Goal: Answer question/provide support: Share knowledge or assist other users

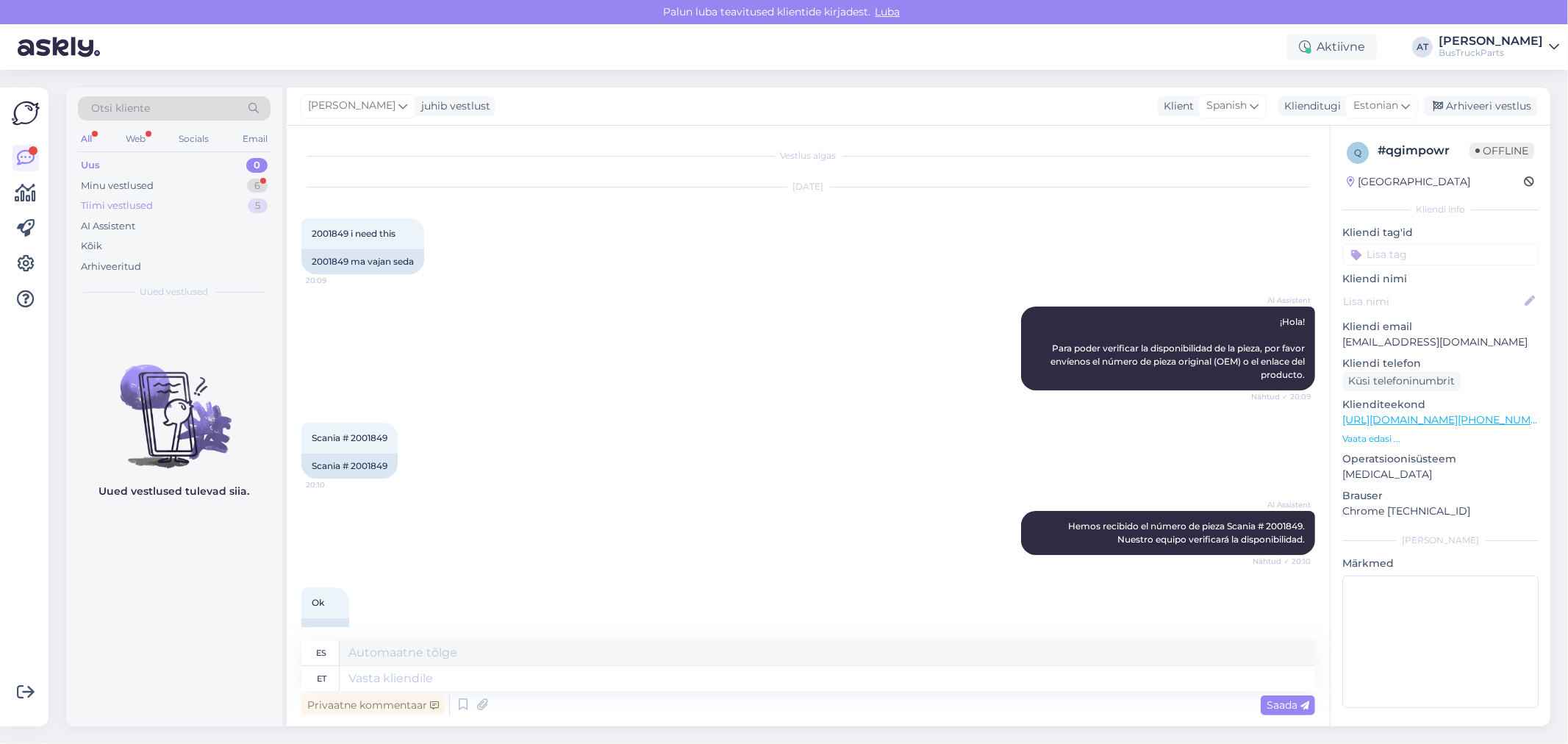
scroll to position [177, 0]
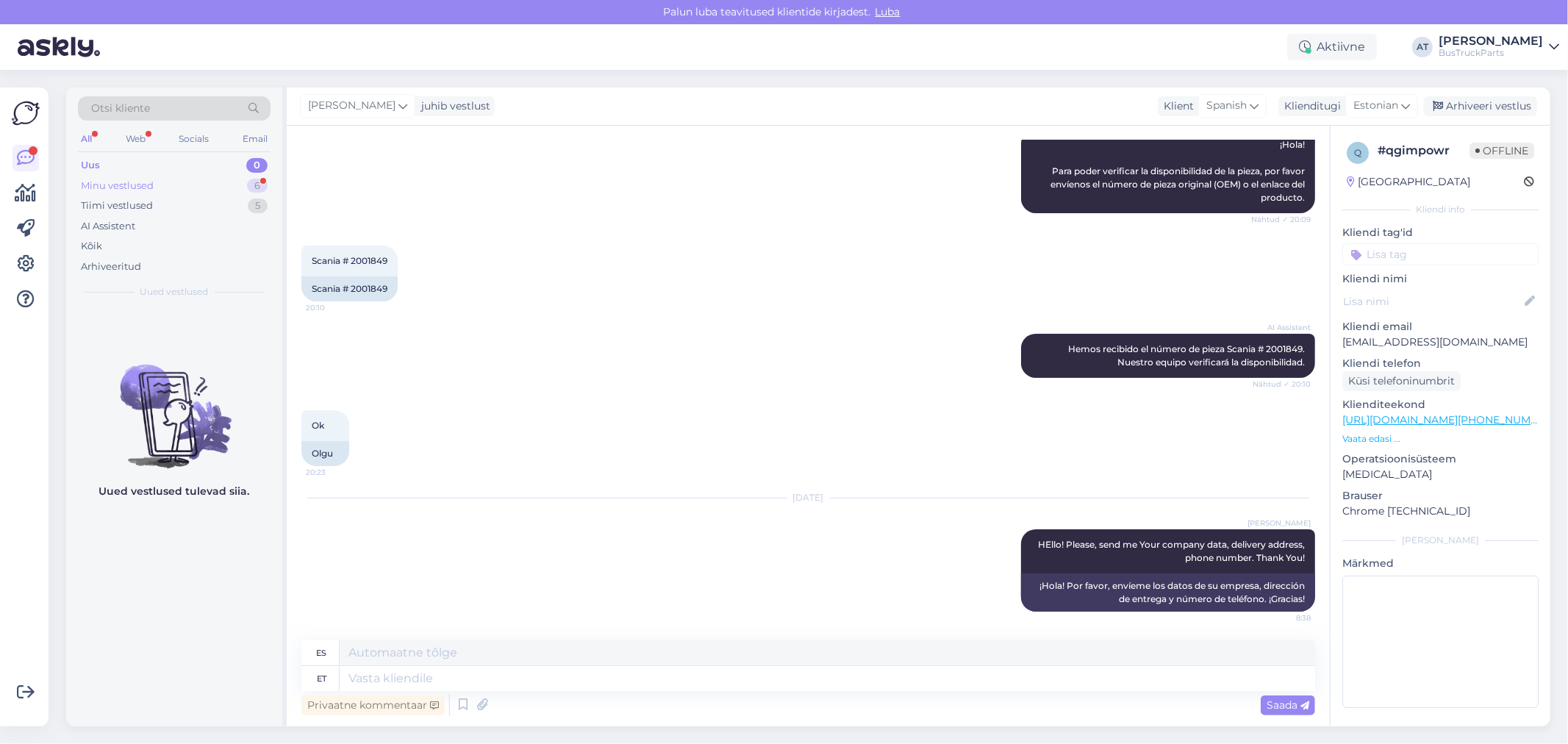
click at [165, 188] on div "Minu vestlused 6" at bounding box center [174, 186] width 193 height 21
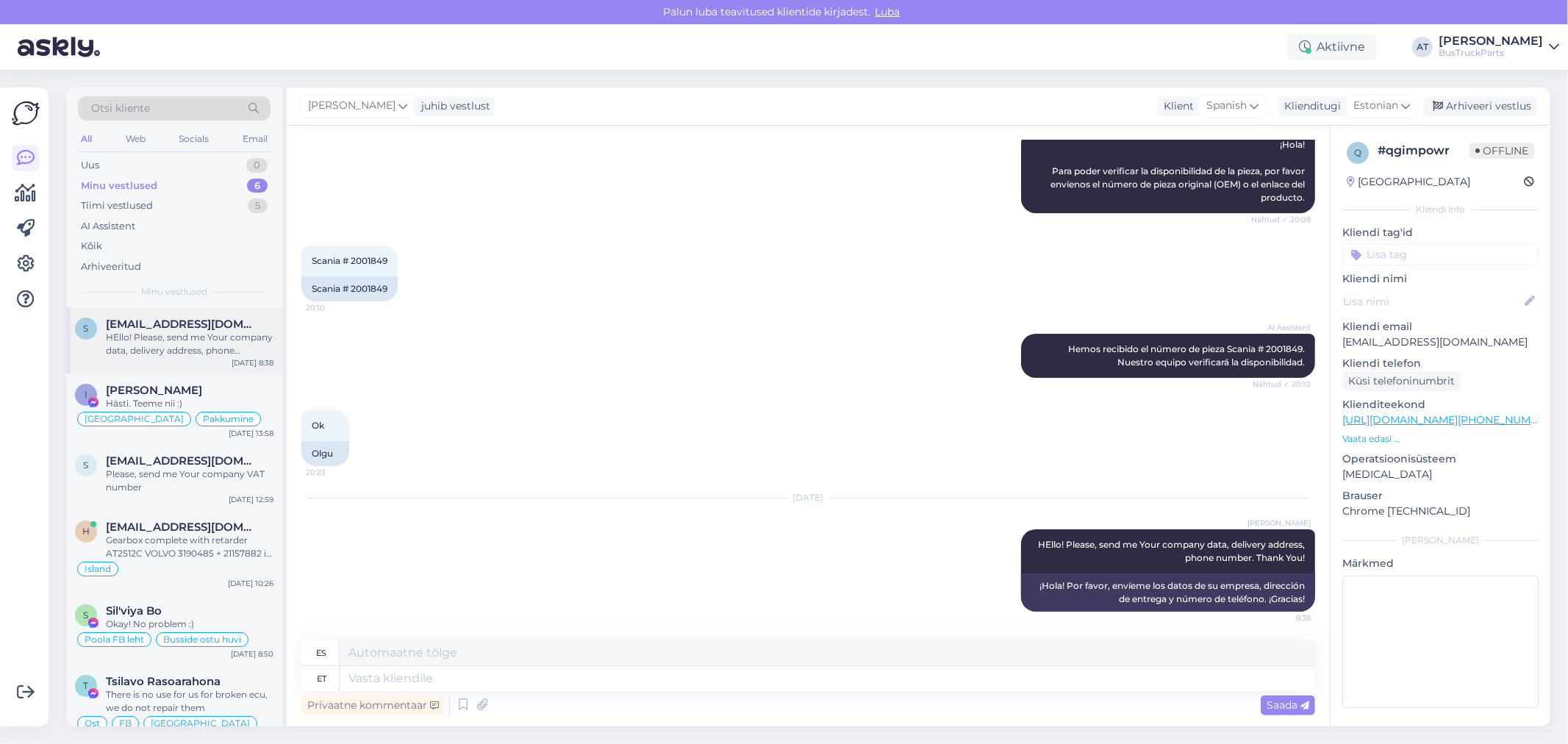
click at [225, 351] on div "HEllo! Please, send me Your company data, delivery address, phone number. Thank…" at bounding box center [190, 343] width 168 height 26
click at [206, 393] on div "[PERSON_NAME]" at bounding box center [190, 390] width 168 height 13
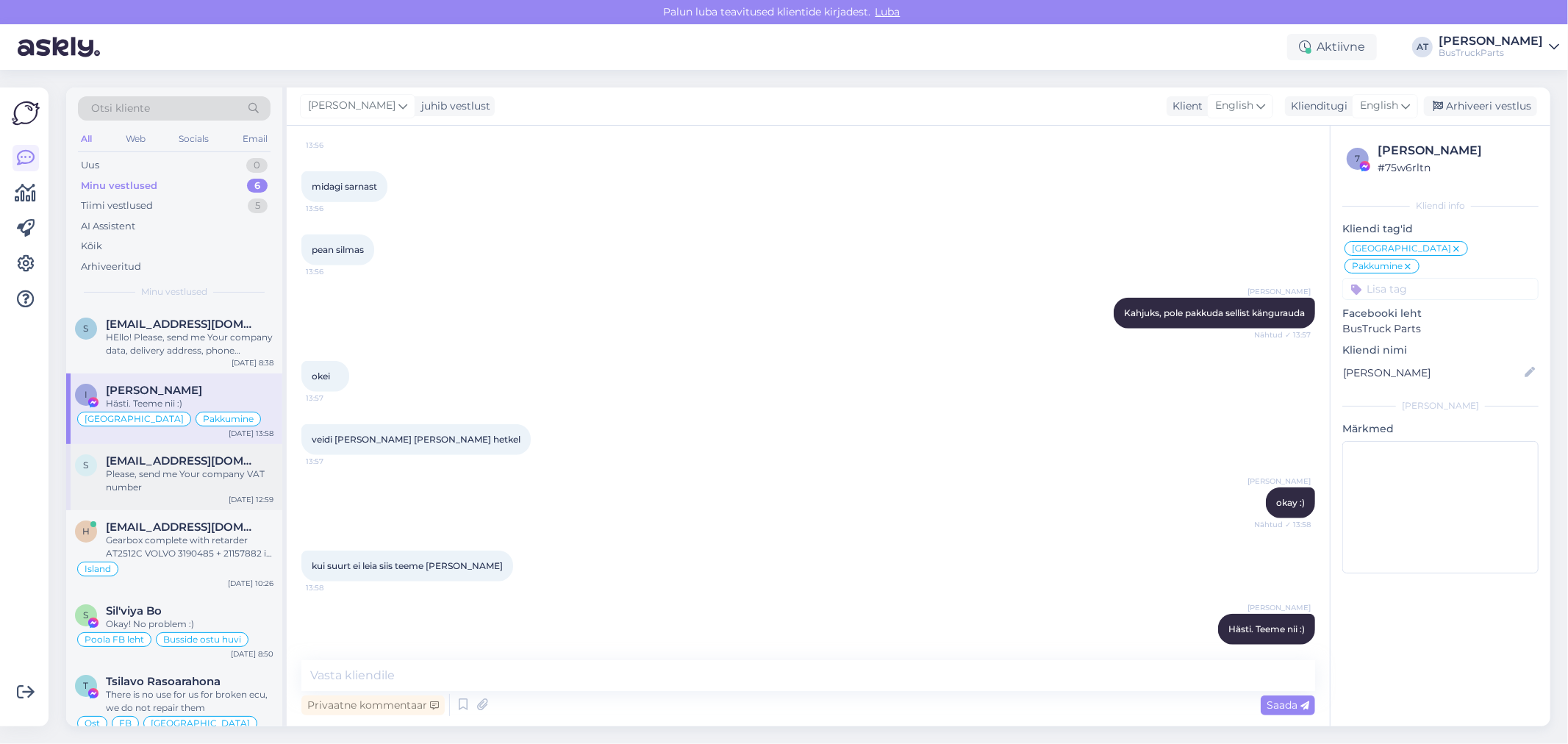
click at [202, 454] on span "[EMAIL_ADDRESS][DOMAIN_NAME]" at bounding box center [182, 461] width 153 height 13
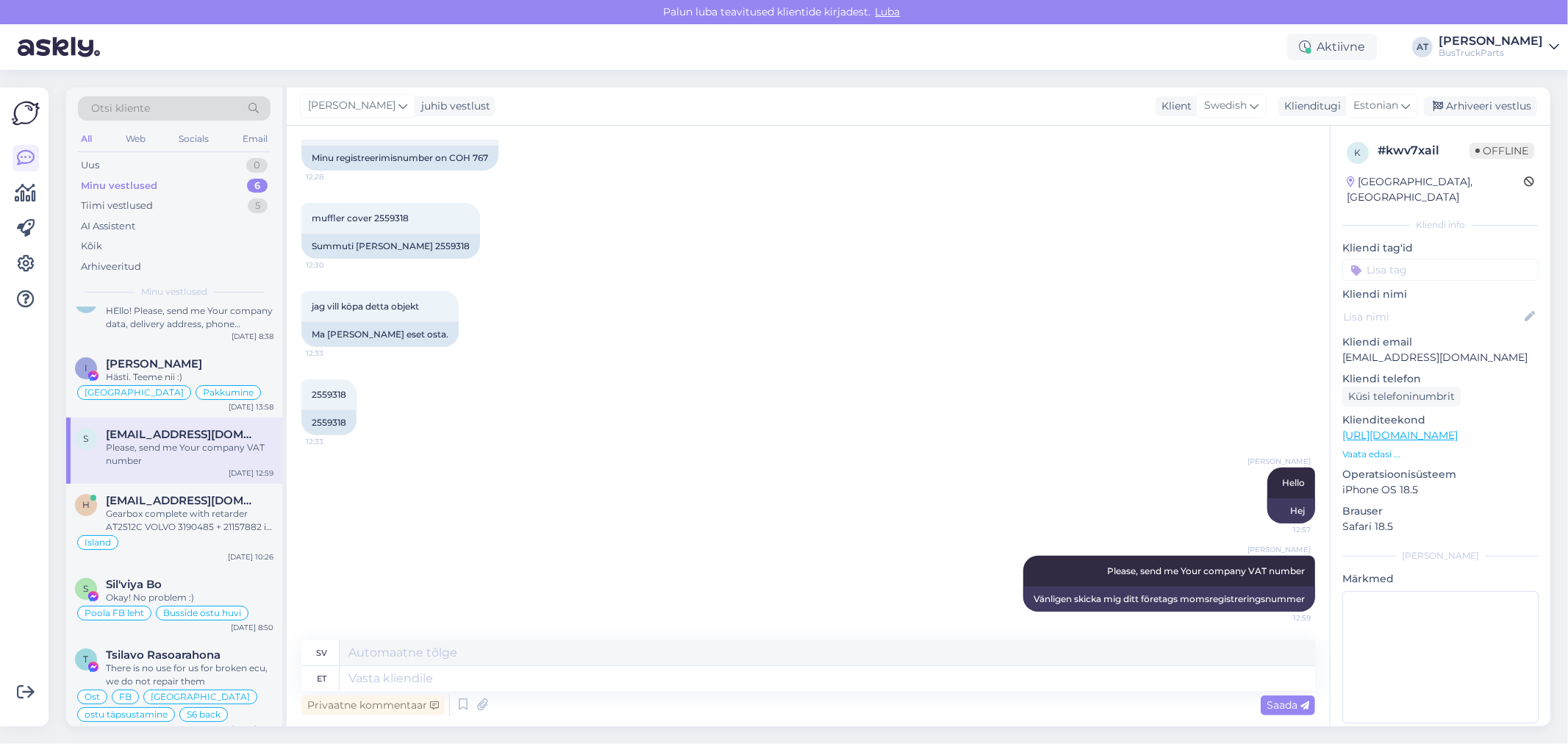
scroll to position [40, 0]
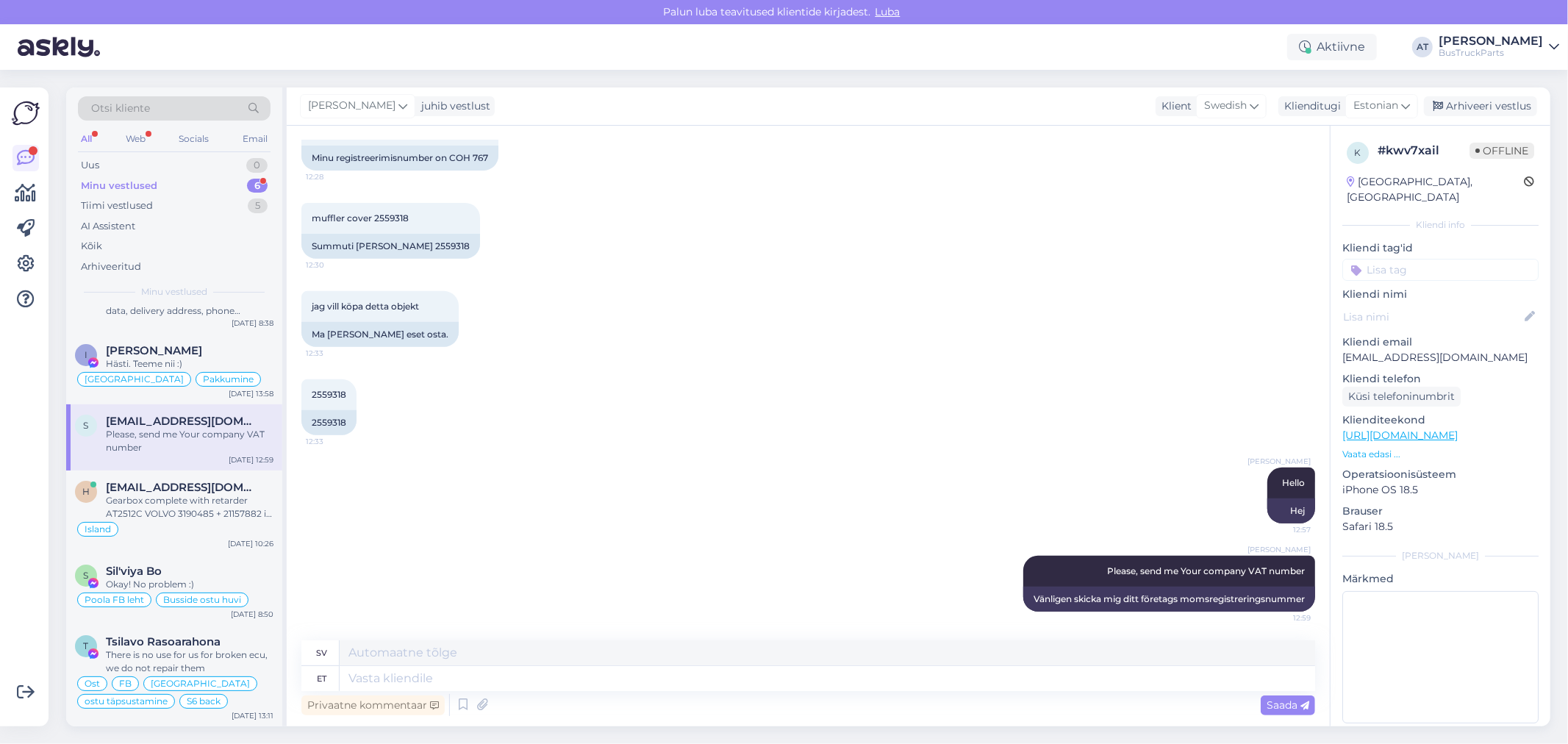
click at [150, 184] on div "Minu vestlused" at bounding box center [119, 186] width 76 height 15
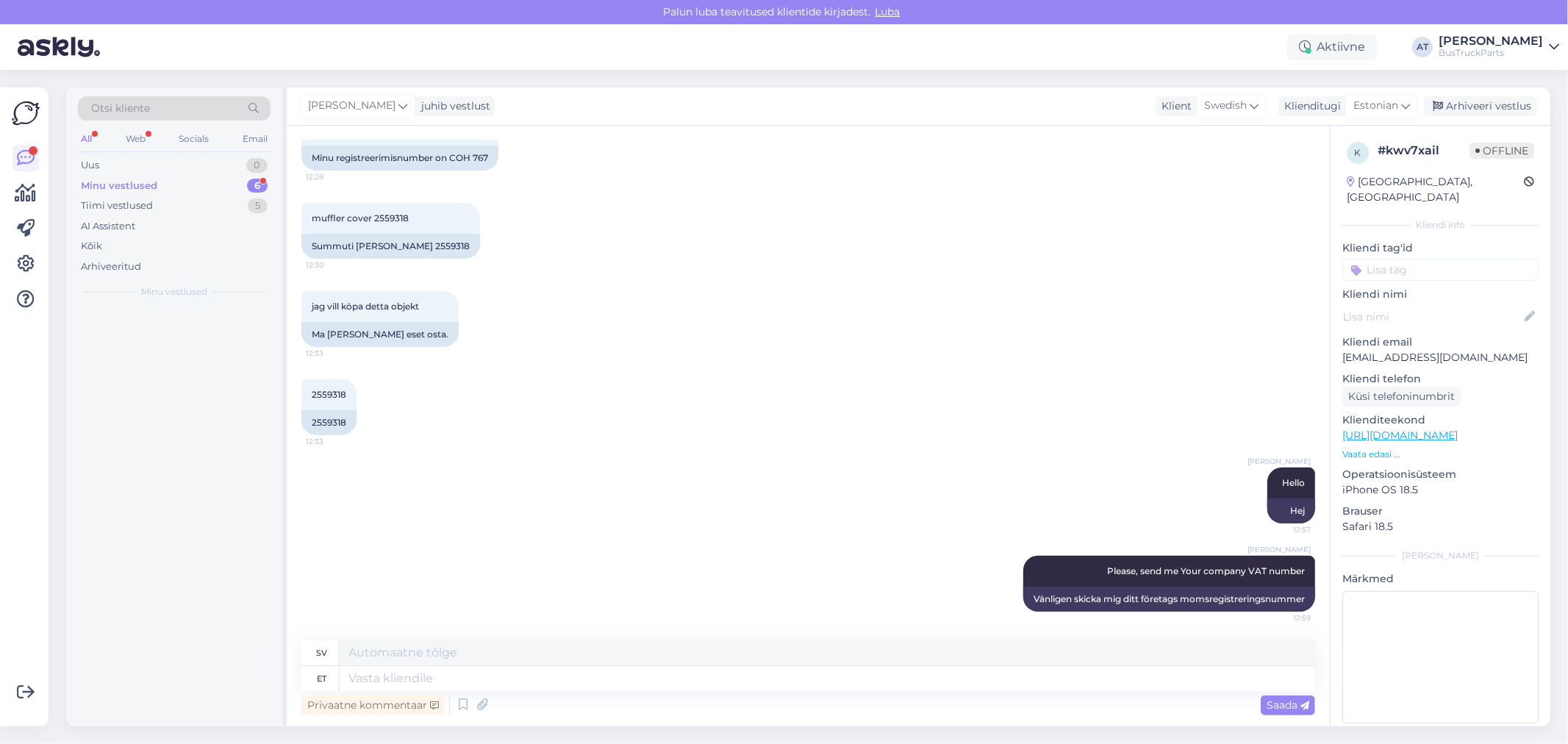
scroll to position [0, 0]
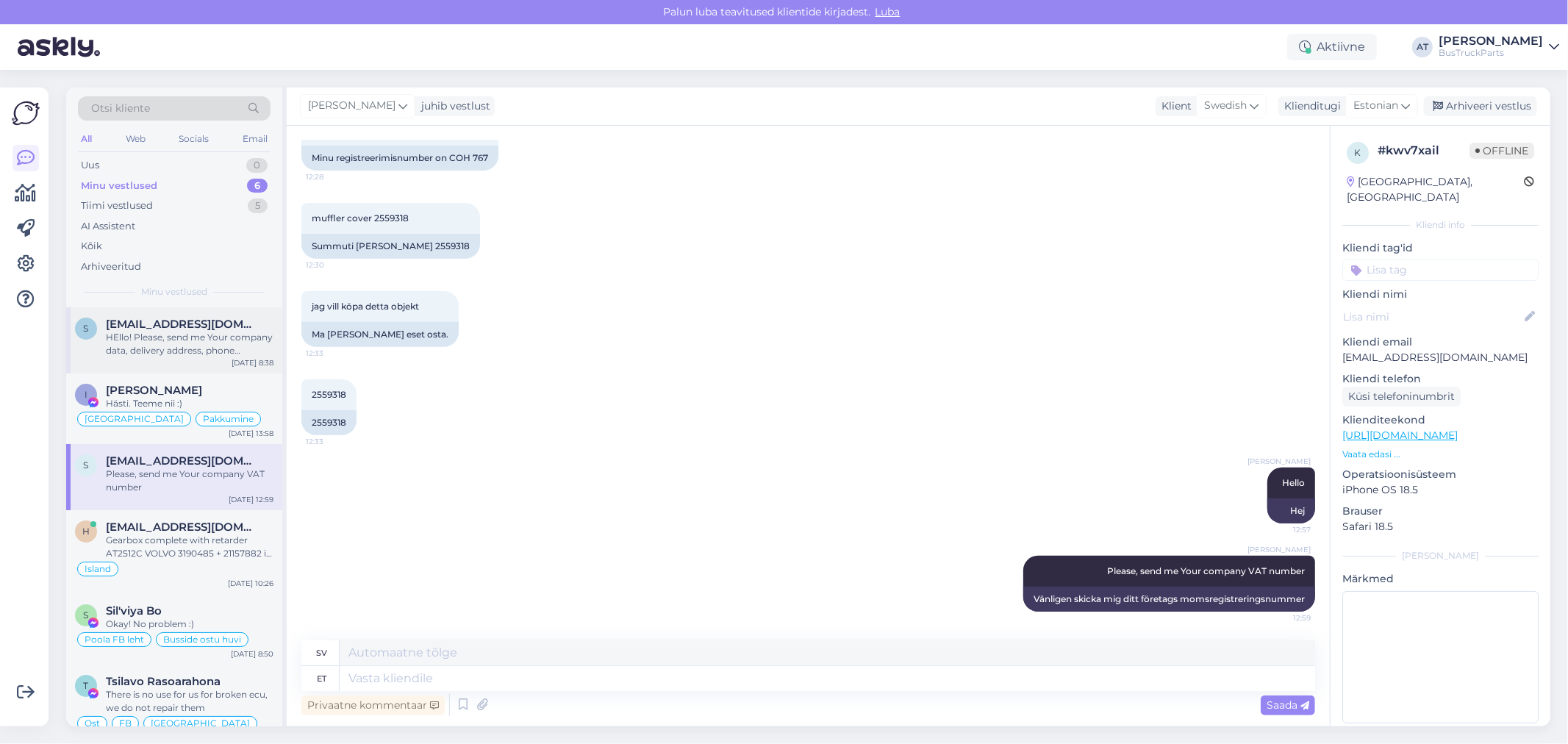
click at [172, 348] on div "HEllo! Please, send me Your company data, delivery address, phone number. Thank…" at bounding box center [190, 343] width 168 height 26
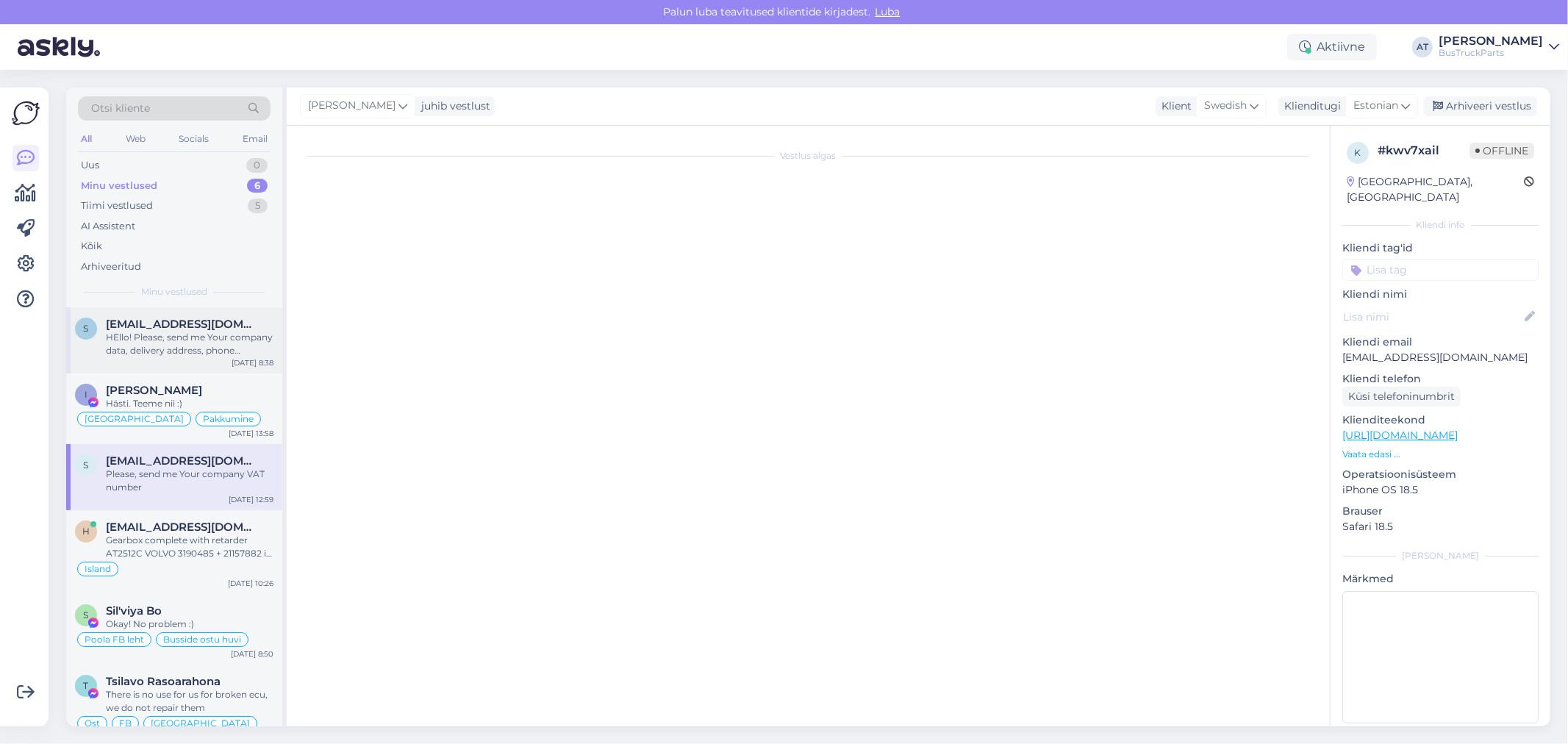
scroll to position [177, 0]
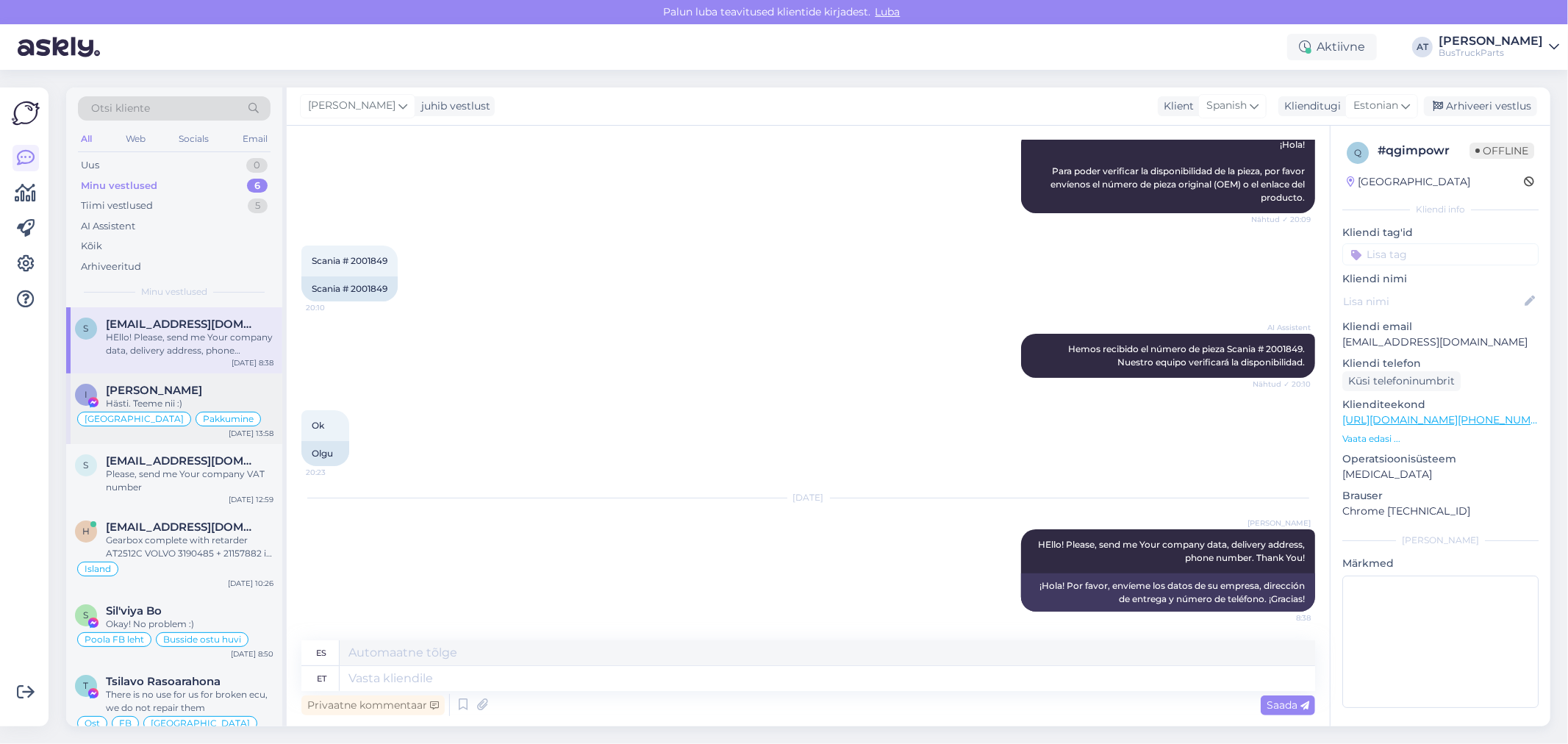
click at [237, 395] on div "[PERSON_NAME]" at bounding box center [190, 390] width 168 height 13
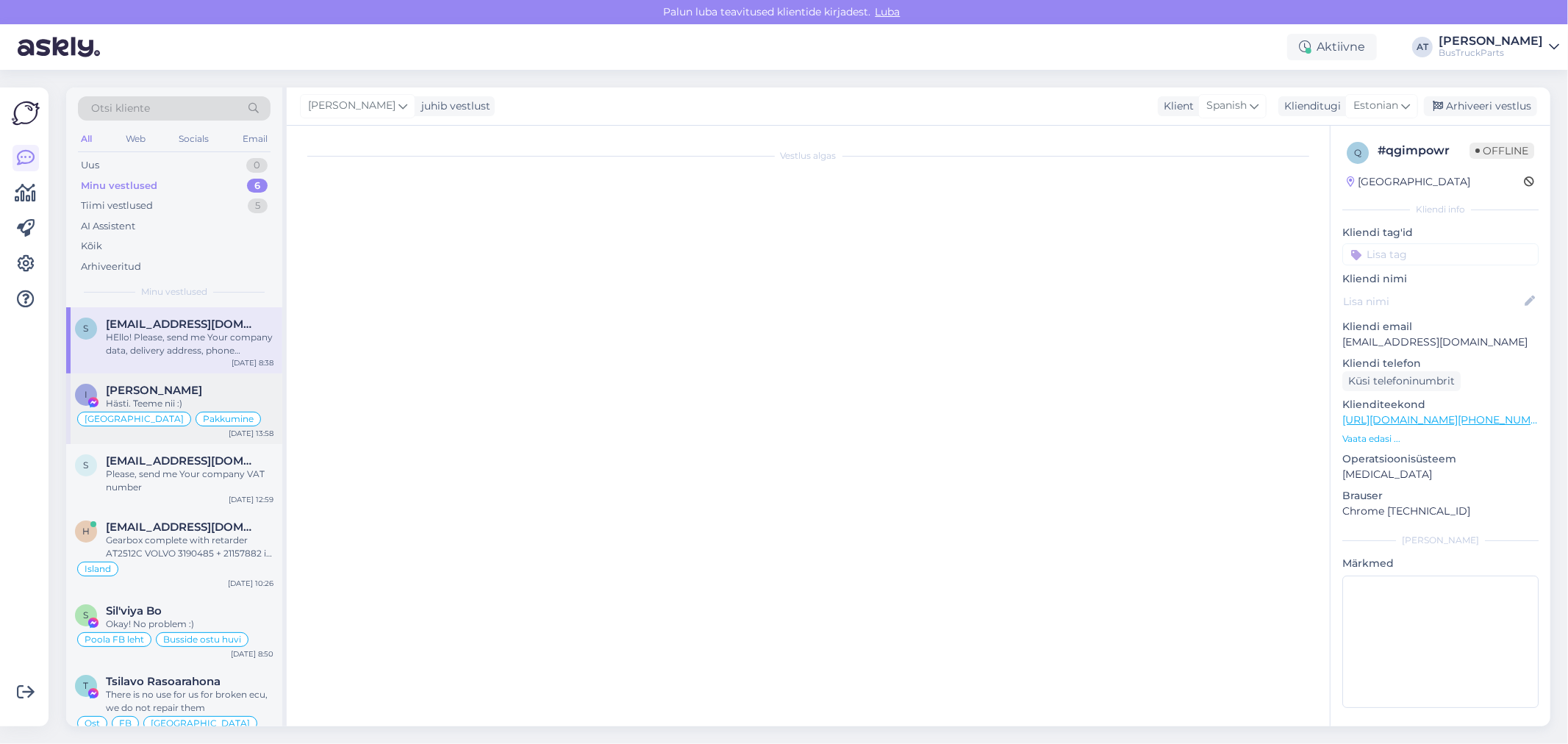
scroll to position [1125, 0]
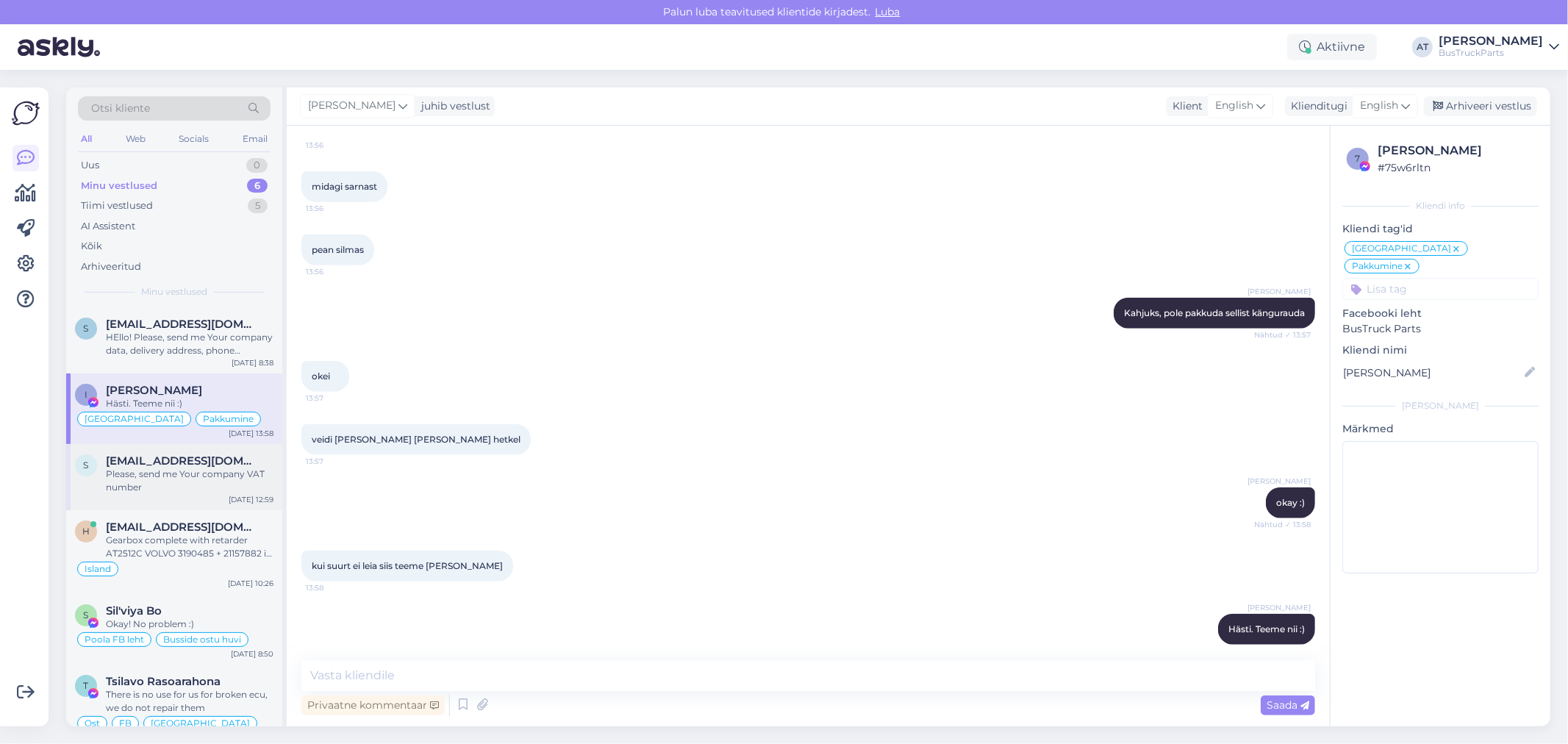
click at [217, 469] on div "Please, send me Your company VAT number" at bounding box center [190, 481] width 168 height 26
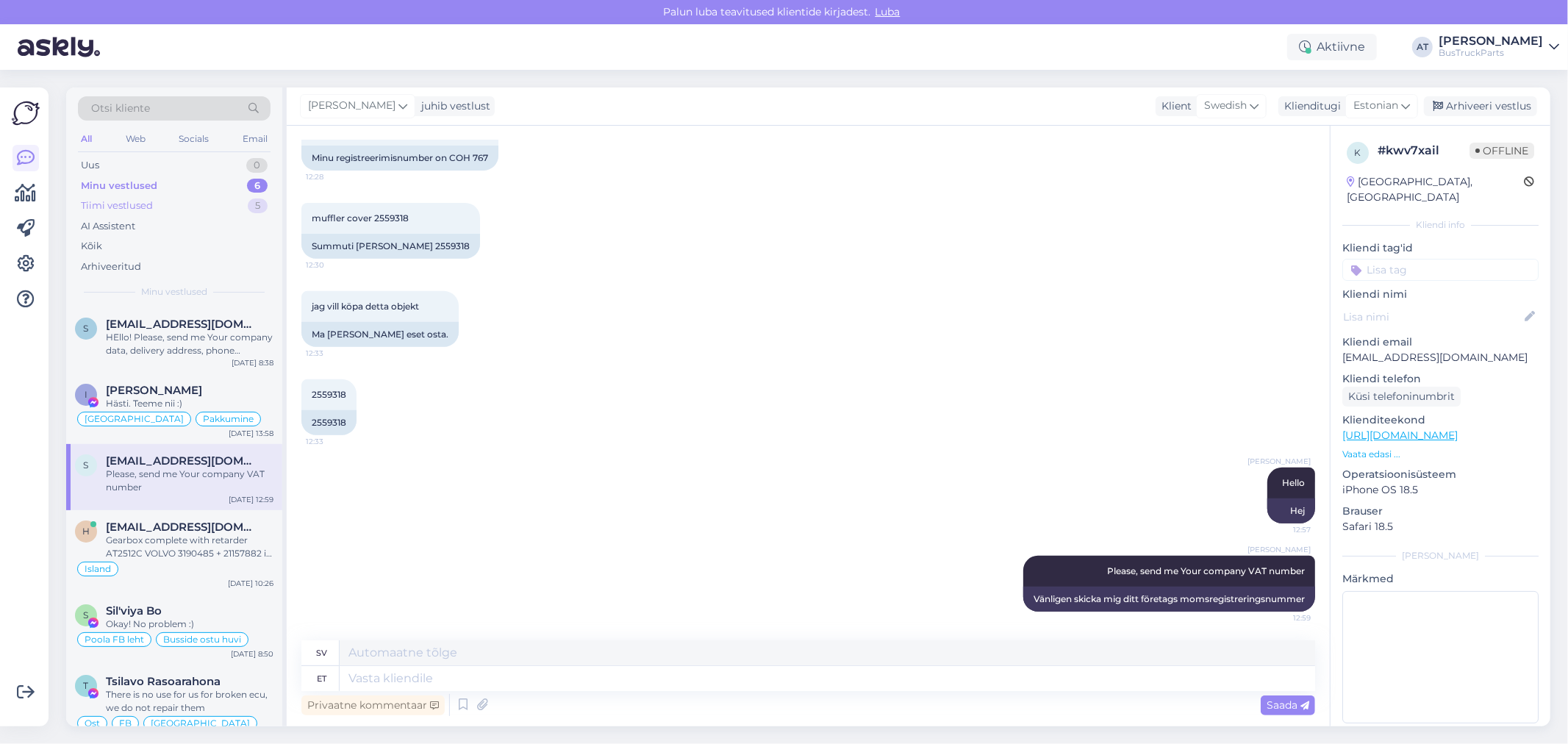
click at [143, 206] on div "Tiimi vestlused" at bounding box center [116, 206] width 72 height 15
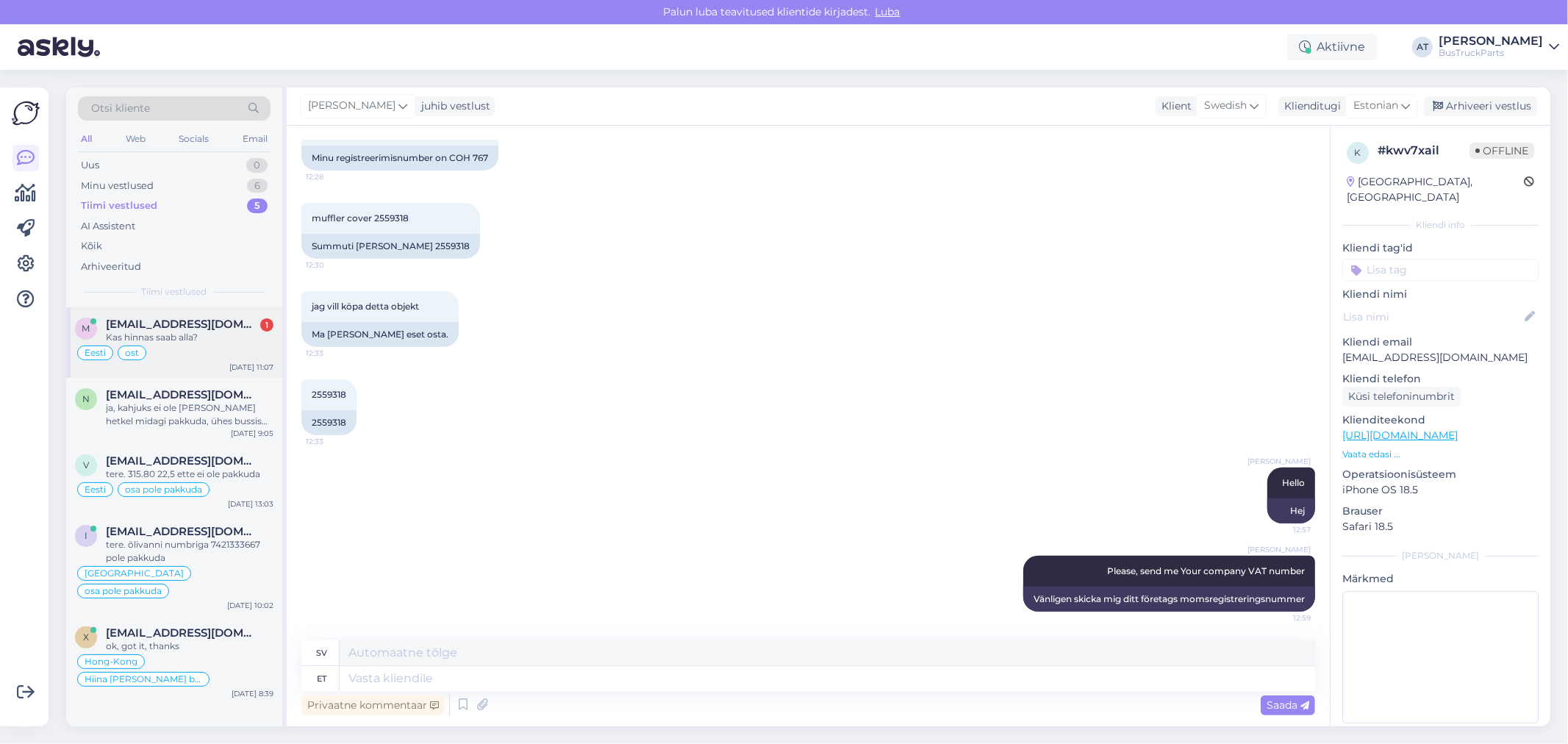
drag, startPoint x: 224, startPoint y: 336, endPoint x: 244, endPoint y: 332, distance: 20.4
click at [224, 335] on div "Kas hinnas saab alla?" at bounding box center [190, 337] width 168 height 13
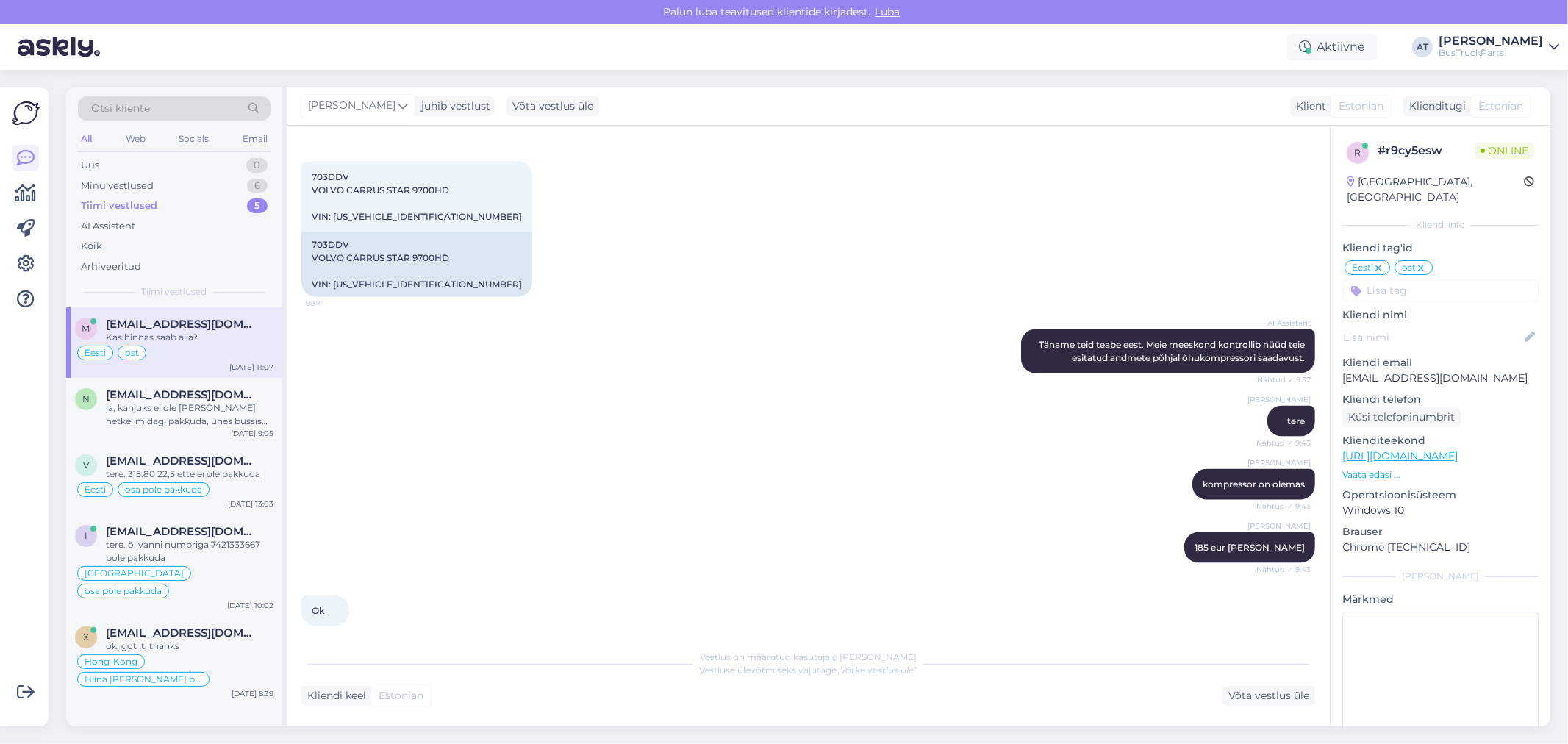
scroll to position [6479, 0]
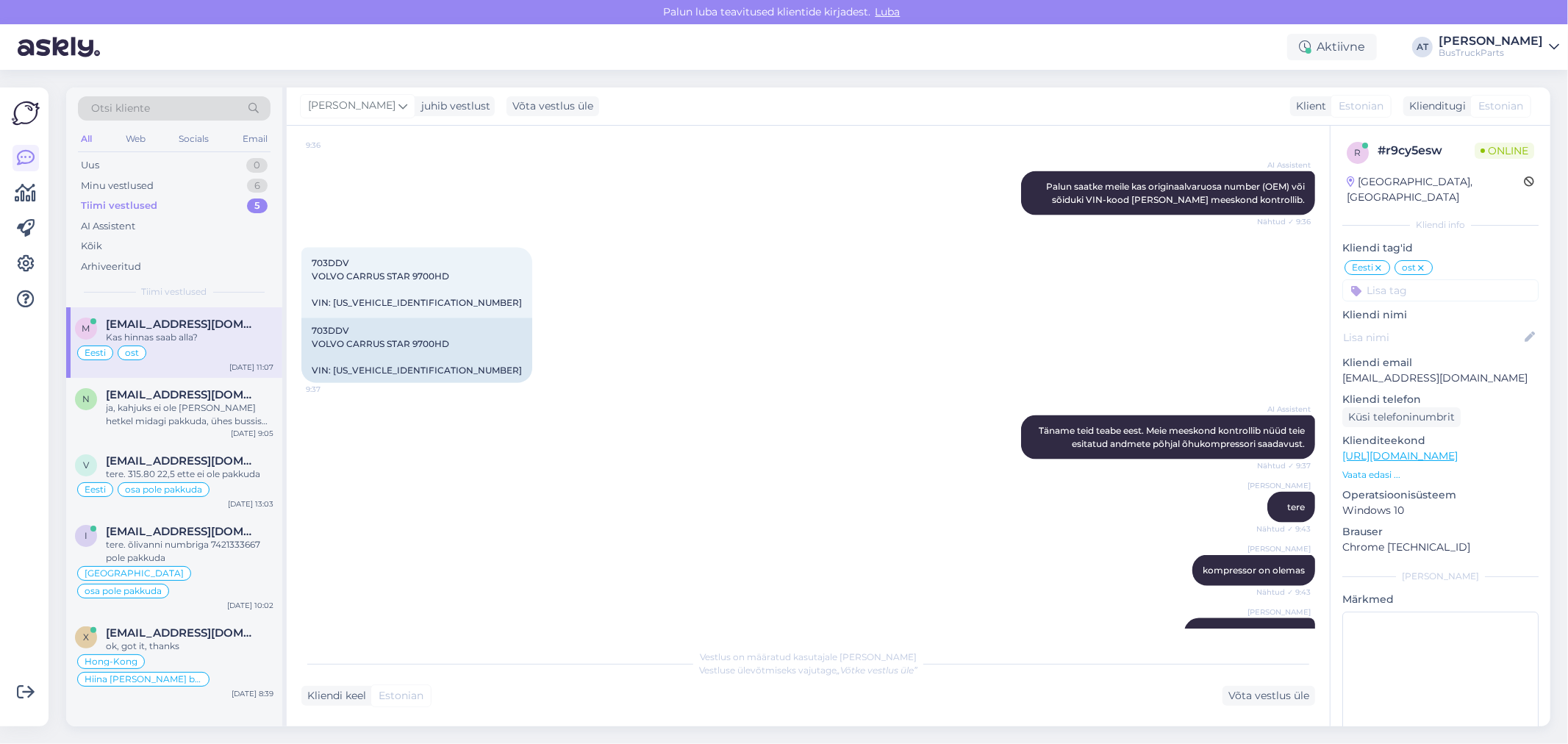
drag, startPoint x: 373, startPoint y: 416, endPoint x: 391, endPoint y: 416, distance: 18.0
click at [391, 139] on div "I am looking for an air compressor for a Volvo 9700 B12 engine." at bounding box center [449, 119] width 294 height 38
click at [431, 139] on div "I am looking for an air compressor for a Volvo 9700 B12 engine." at bounding box center [449, 119] width 294 height 38
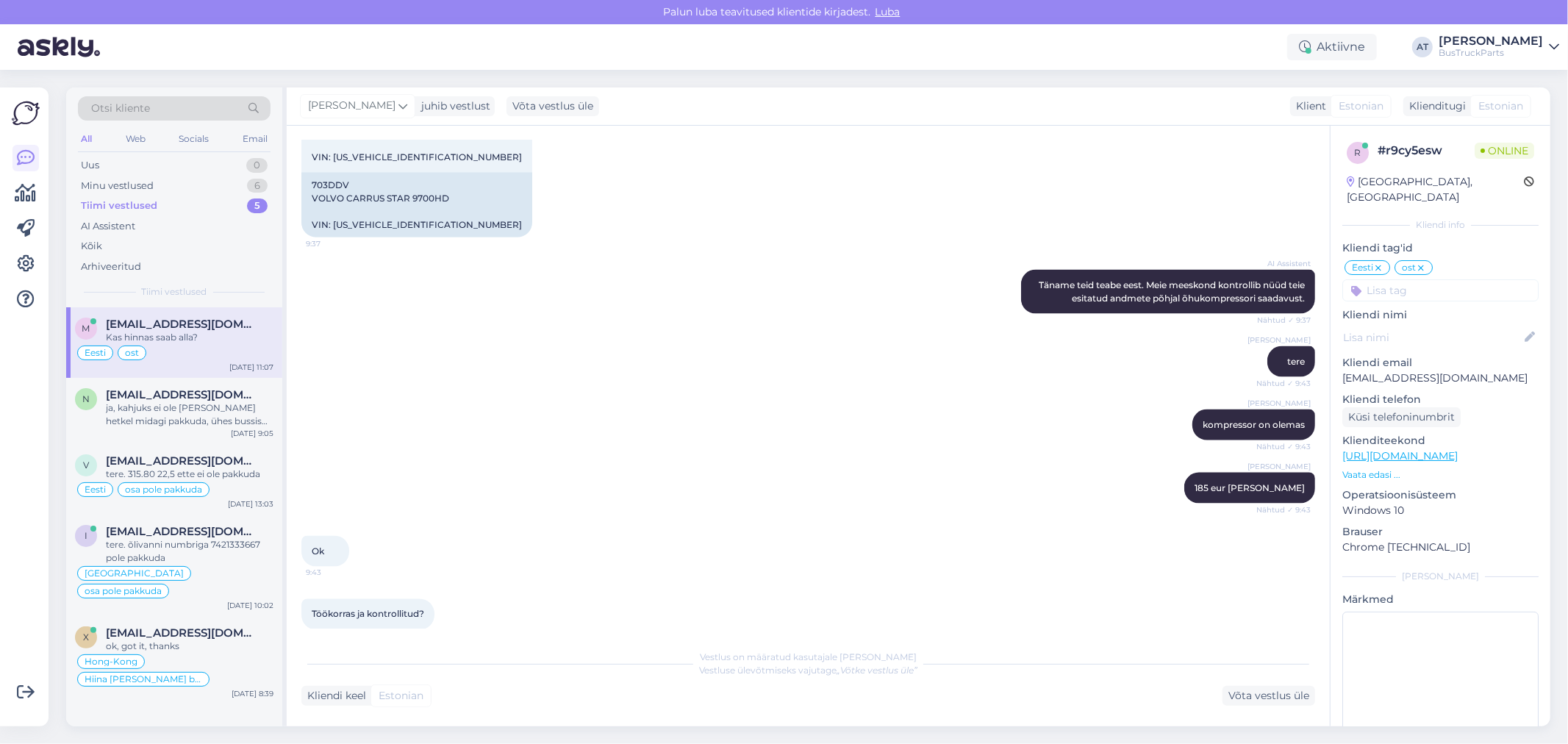
scroll to position [6642, 0]
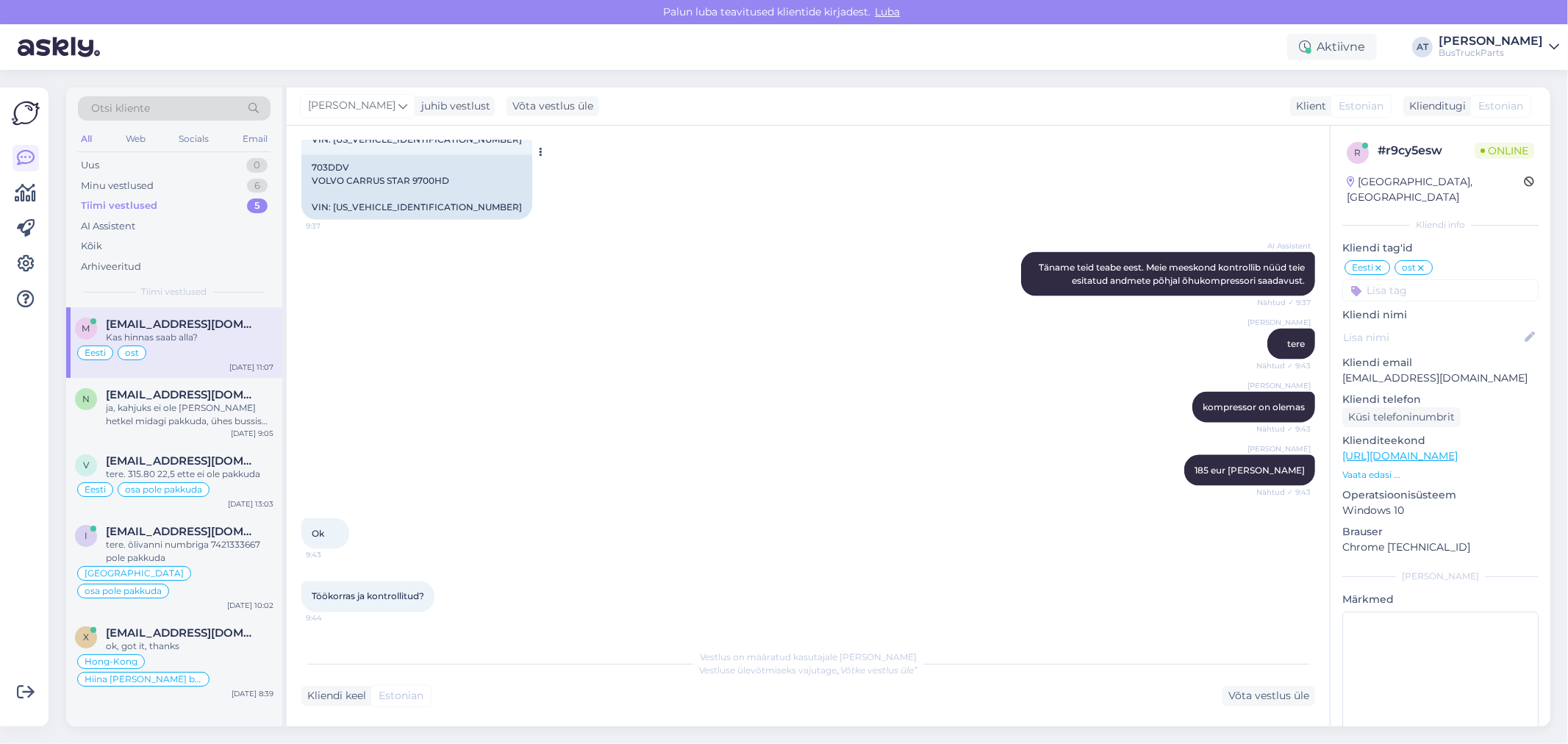
click at [384, 145] on span "703DDV VOLVO CARRUS STAR 9700HD VIN: [US_VEHICLE_IDENTIFICATION_NUMBER]" at bounding box center [417, 119] width 210 height 51
copy div "[US_VEHICLE_IDENTIFICATION_NUMBER] 9:37"
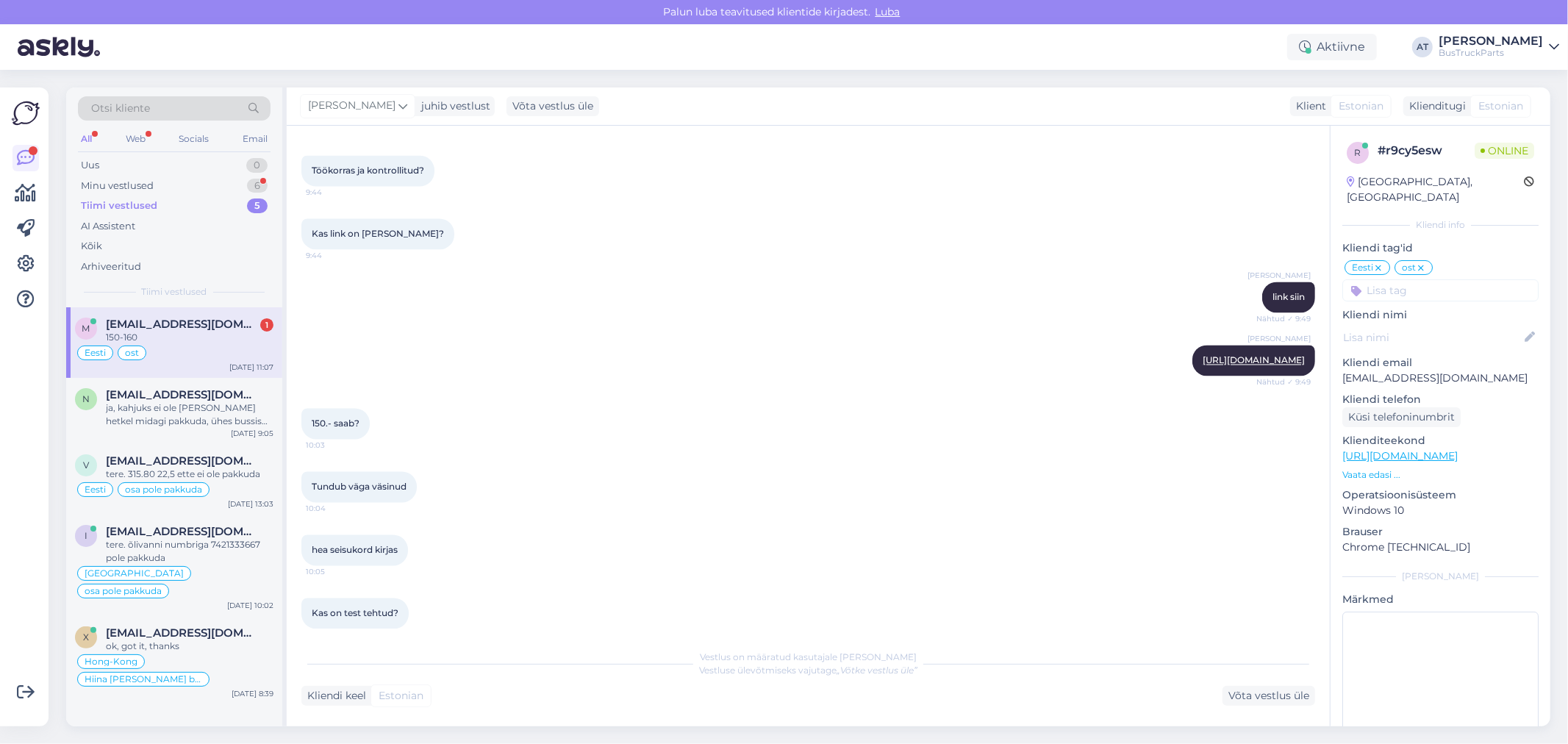
scroll to position [7440, 0]
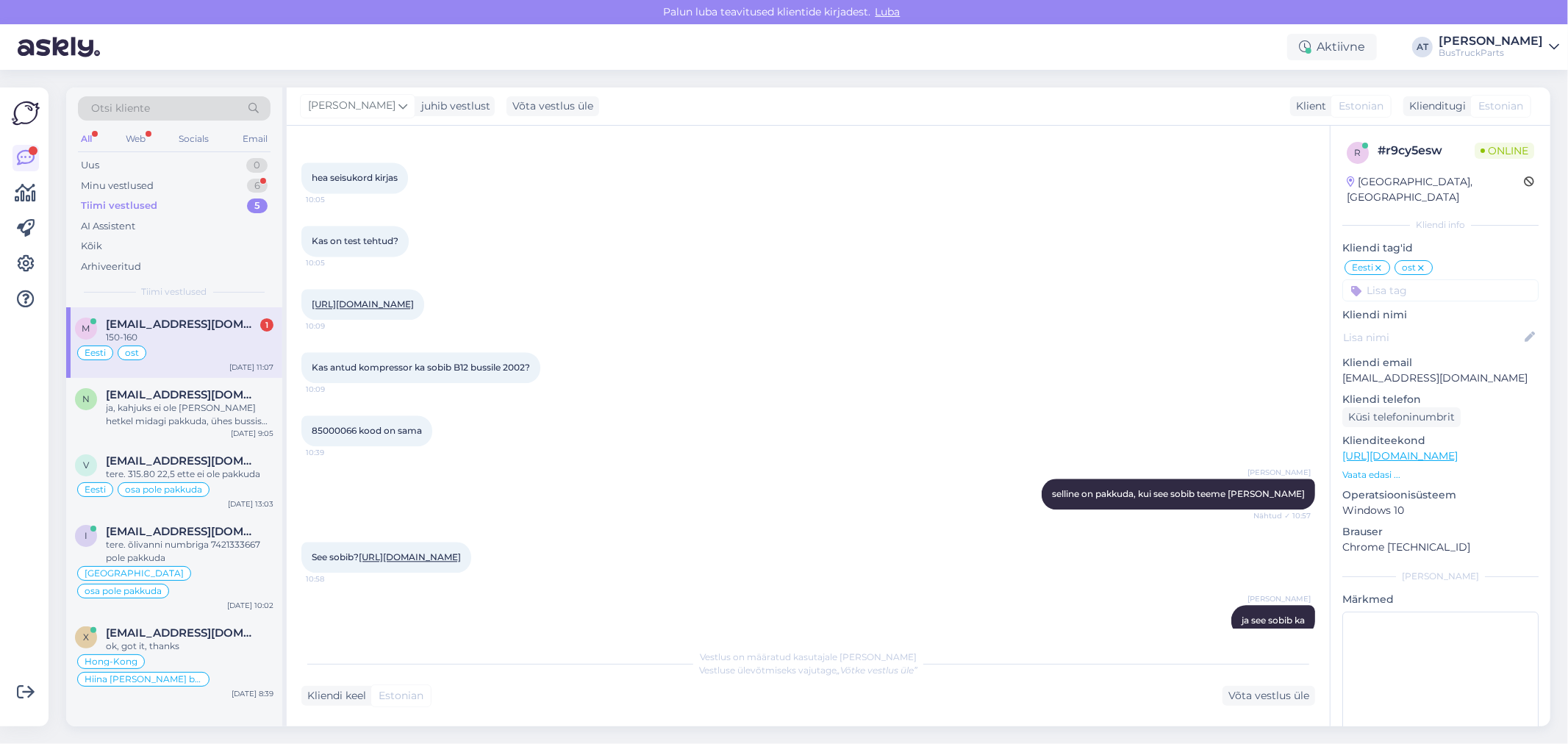
drag, startPoint x: 1293, startPoint y: 298, endPoint x: 1272, endPoint y: 316, distance: 27.7
copy link "P1960619"
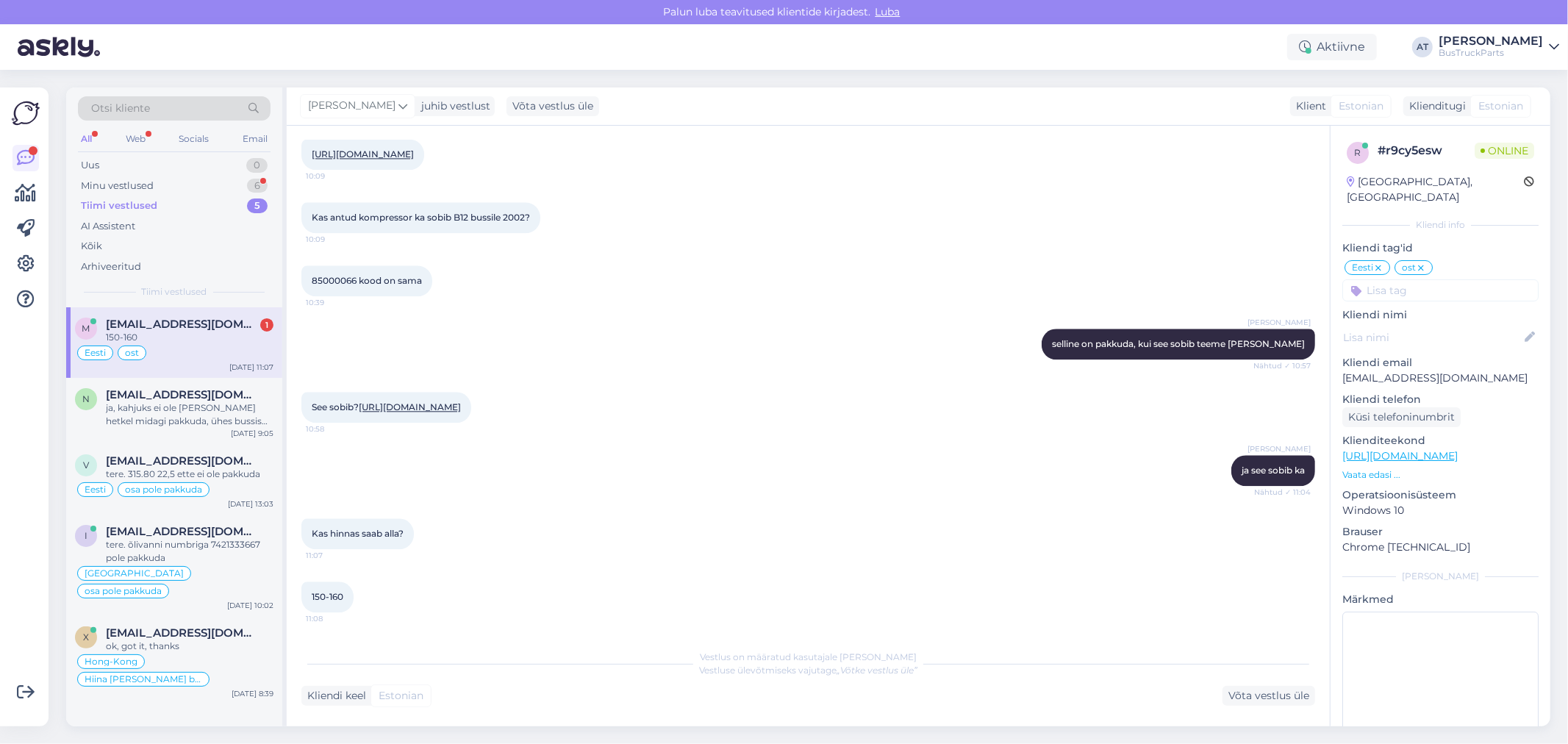
scroll to position [7603, 0]
drag, startPoint x: 550, startPoint y: 472, endPoint x: 450, endPoint y: 479, distance: 100.2
click at [424, 170] on div "[URL][DOMAIN_NAME] 10:09" at bounding box center [363, 154] width 123 height 31
copy link "1999323"
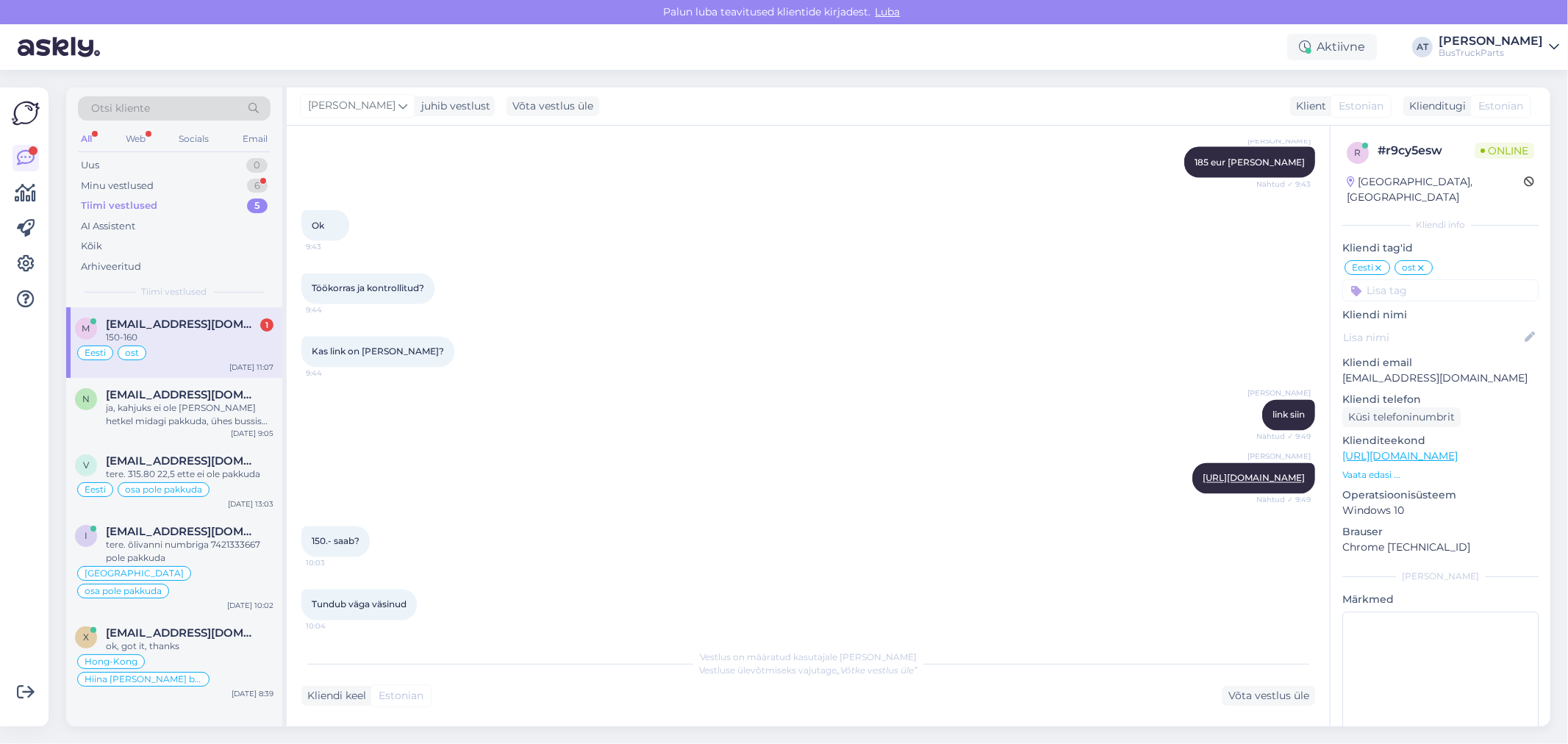
scroll to position [7930, 0]
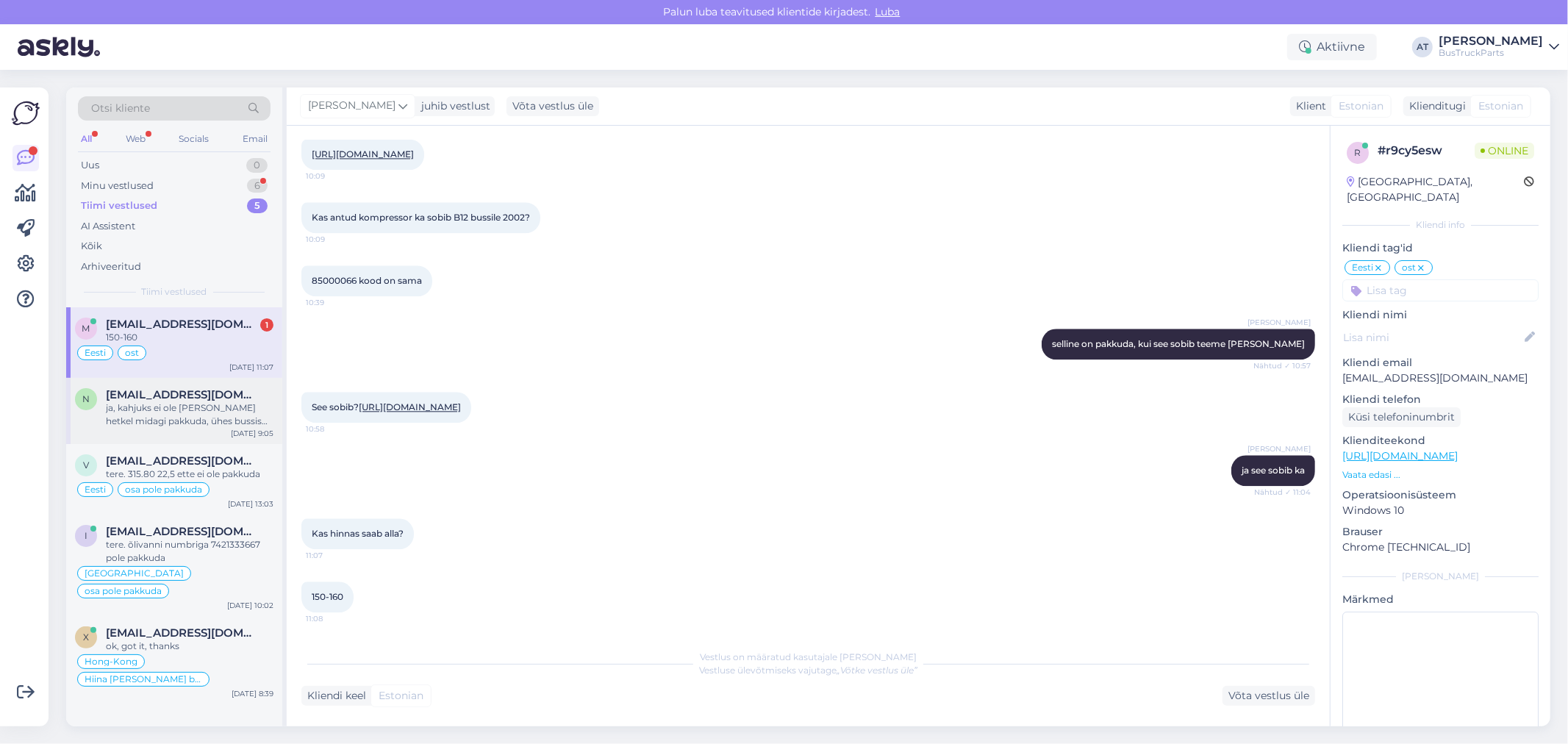
drag, startPoint x: 1564, startPoint y: 52, endPoint x: 99, endPoint y: 418, distance: 1510.0
click at [107, 418] on div "ja, kahjuks ei ole [PERSON_NAME] hetkel midagi pakkuda, ühes bussis oli pott, s…" at bounding box center [190, 414] width 168 height 26
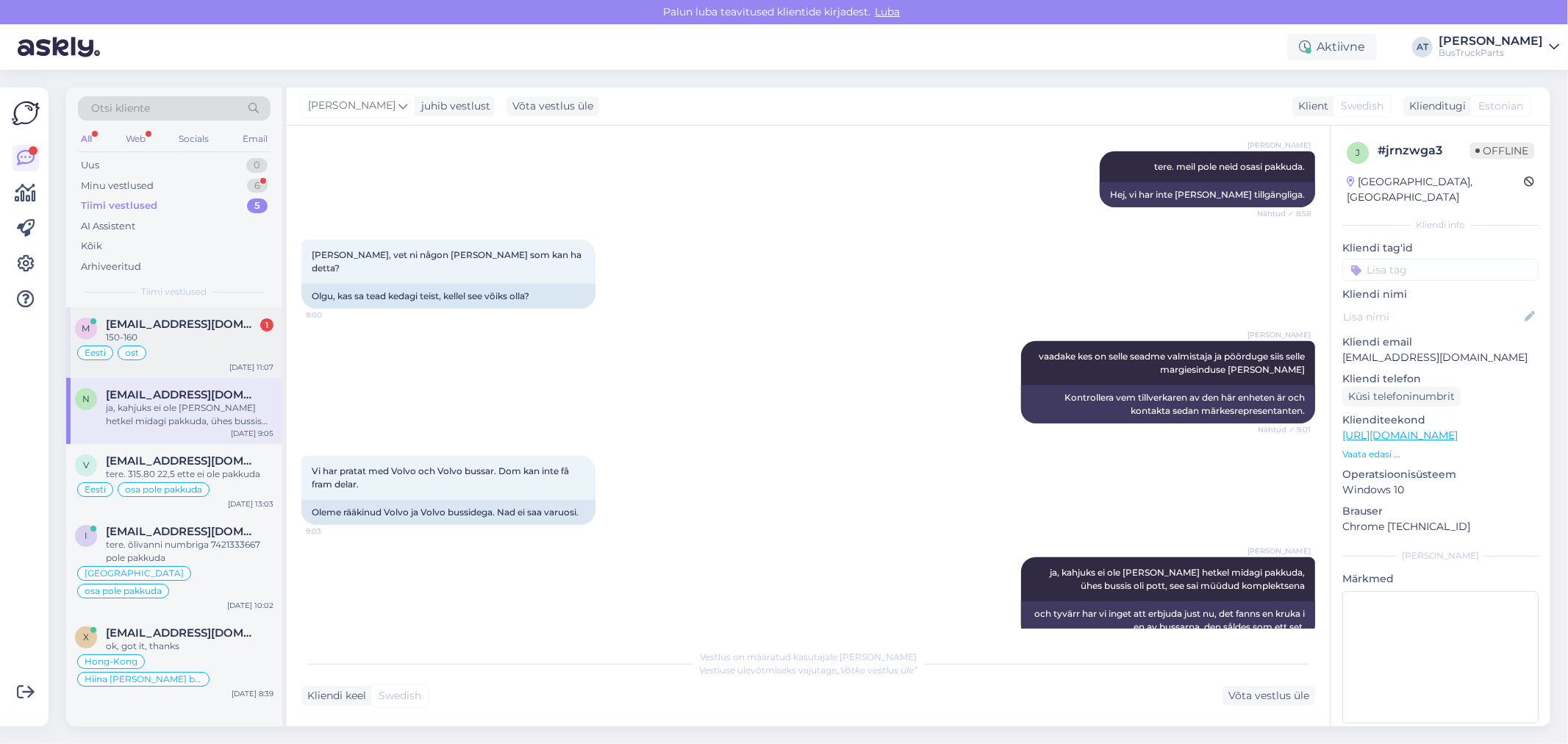
click at [184, 340] on div "150-160" at bounding box center [190, 337] width 168 height 13
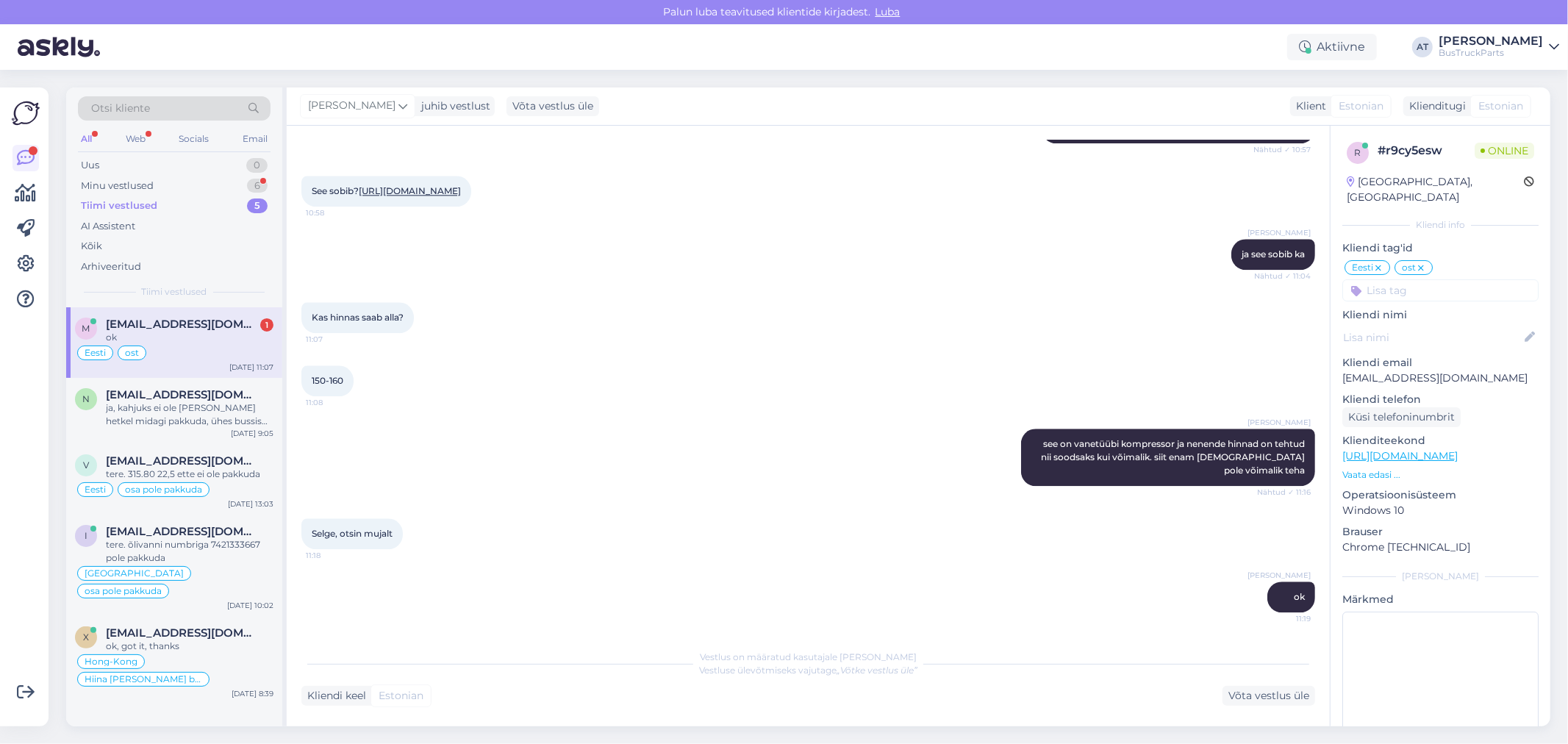
scroll to position [8083, 0]
drag, startPoint x: 510, startPoint y: 190, endPoint x: 446, endPoint y: 192, distance: 64.0
click at [446, 192] on div "See sobib? [URL][DOMAIN_NAME] 10:58" at bounding box center [387, 190] width 170 height 31
copy link "1999323"
click at [614, 529] on div "Selge, otsin mujalt 11:18" at bounding box center [808, 534] width 1013 height 63
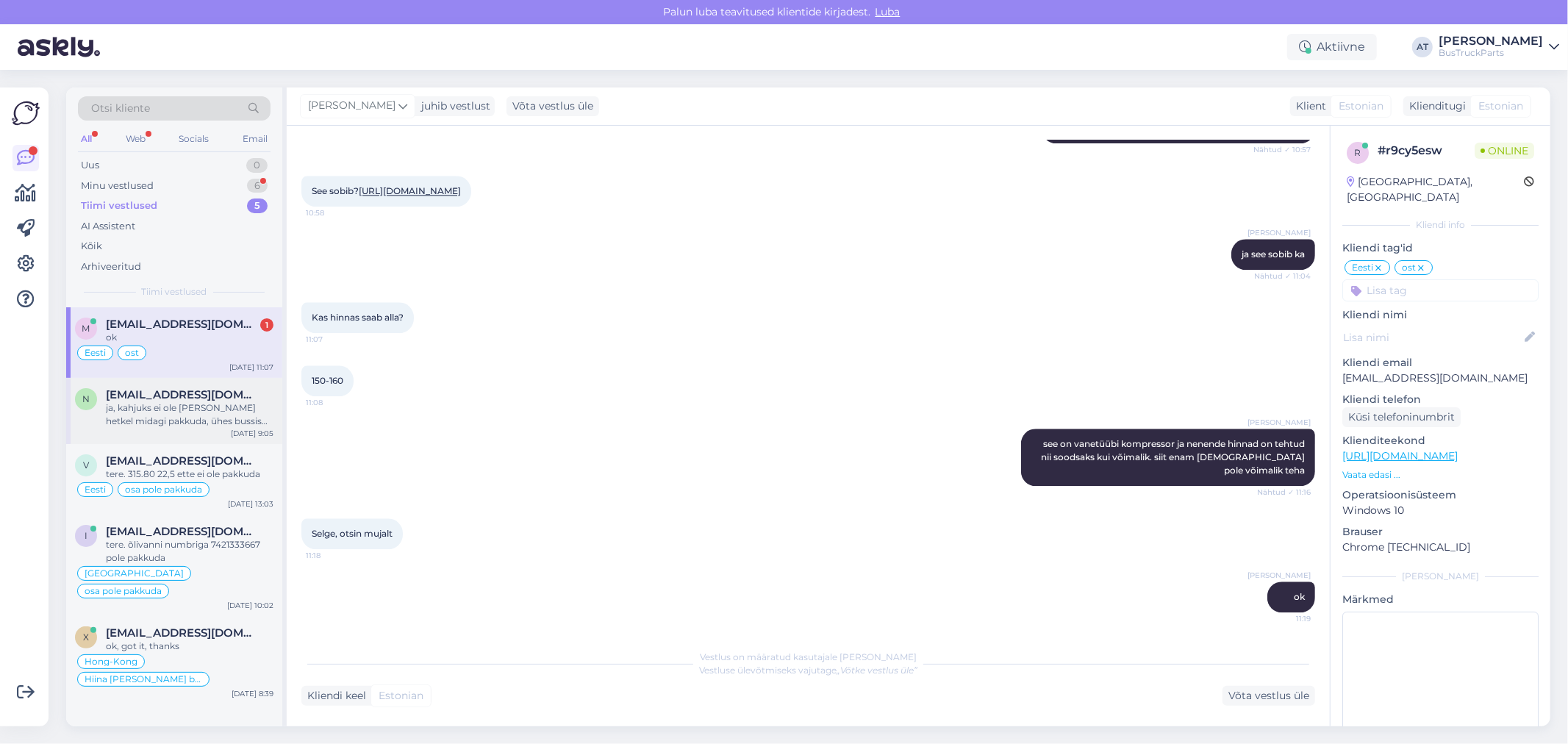
click at [193, 418] on div "ja, kahjuks ei ole [PERSON_NAME] hetkel midagi pakkuda, ühes bussis oli pott, s…" at bounding box center [190, 414] width 168 height 26
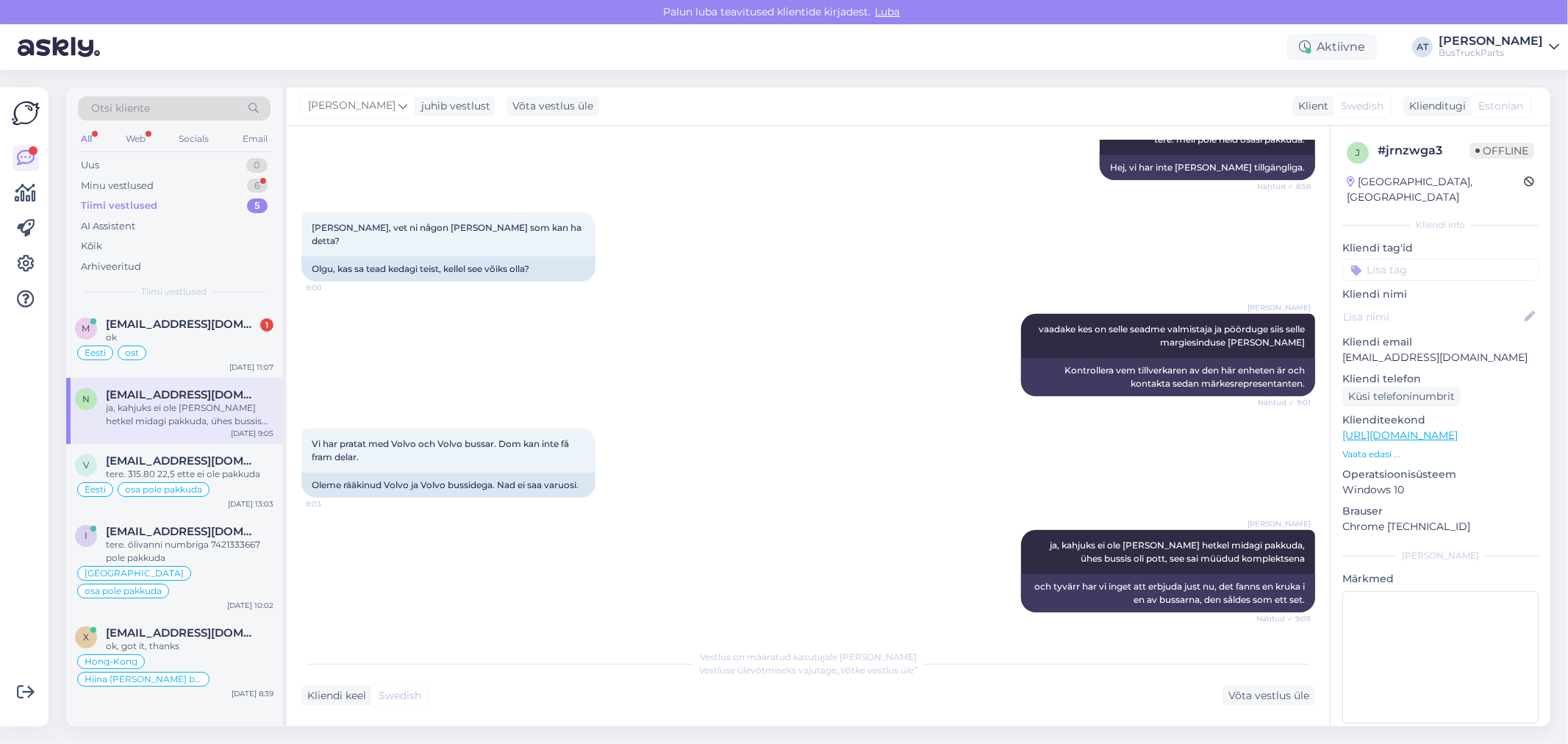
scroll to position [692, 0]
